Goal: Task Accomplishment & Management: Manage account settings

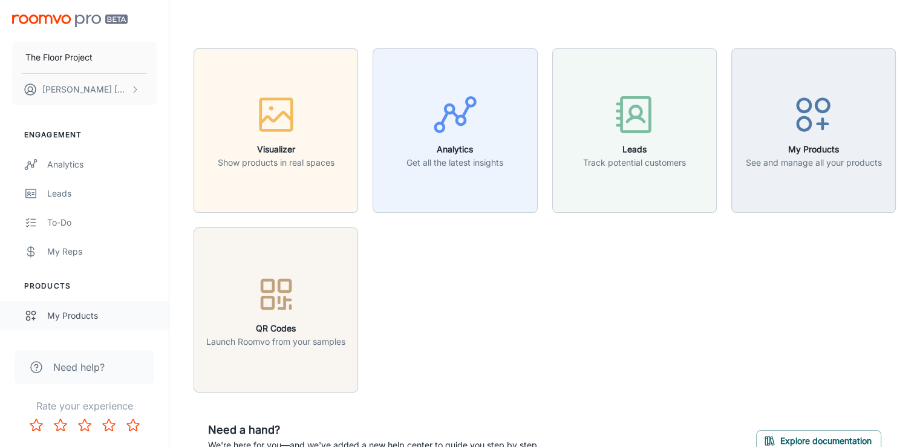
click at [77, 314] on div "My Products" at bounding box center [101, 315] width 109 height 13
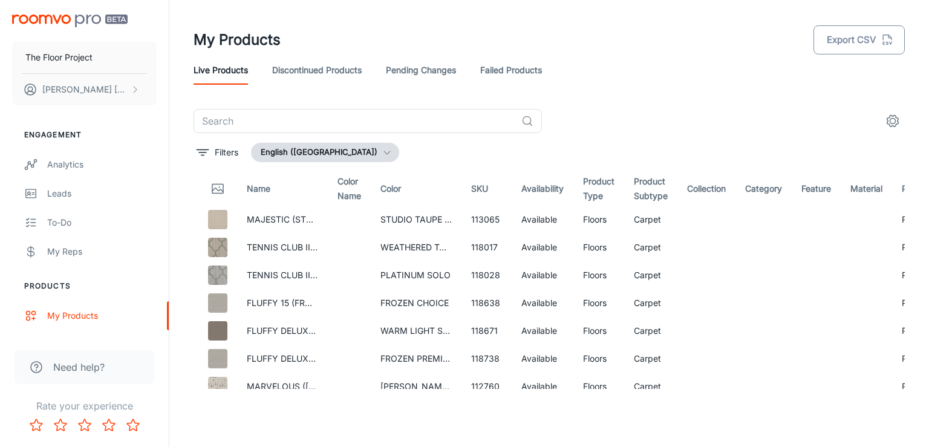
click at [865, 39] on button "Export CSV" at bounding box center [859, 39] width 91 height 29
click at [890, 117] on icon "settings" at bounding box center [893, 121] width 15 height 15
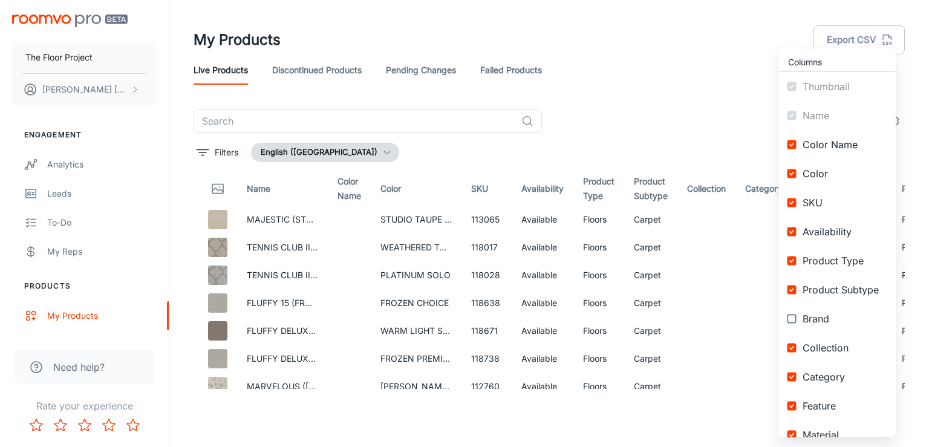
click at [621, 72] on div at bounding box center [464, 223] width 929 height 447
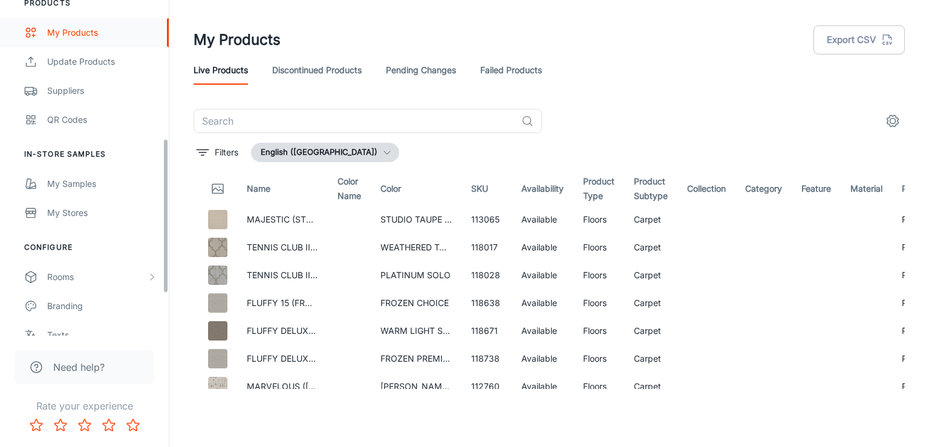
scroll to position [302, 0]
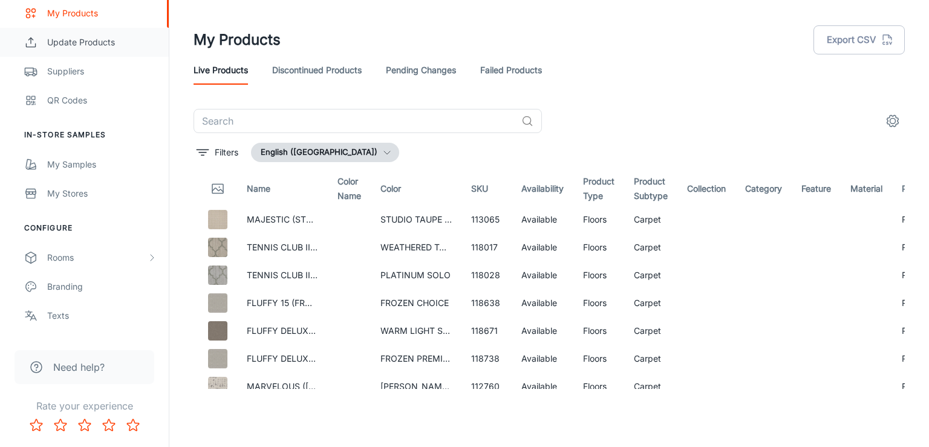
click at [102, 39] on div "Update Products" at bounding box center [101, 42] width 109 height 13
